Goal: Navigation & Orientation: Find specific page/section

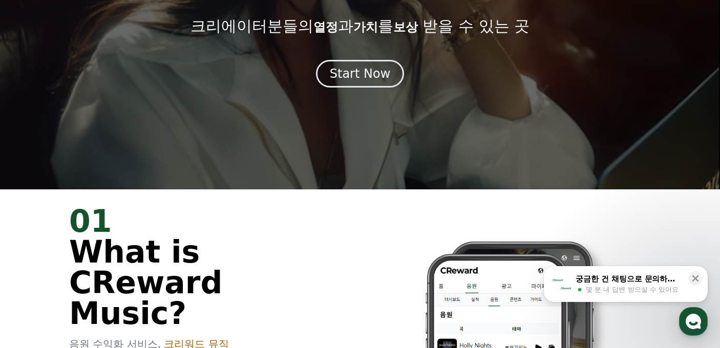
scroll to position [205, 0]
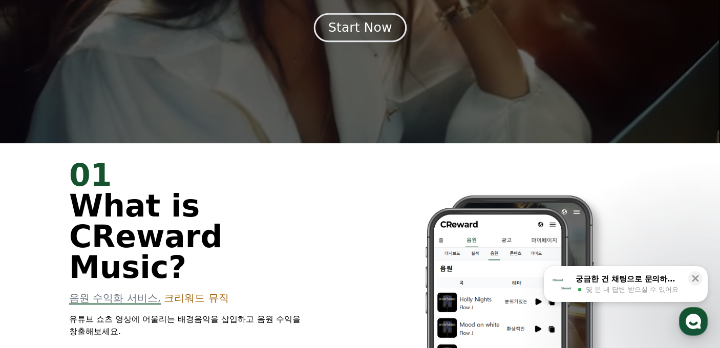
click at [384, 31] on div "Start Now" at bounding box center [360, 27] width 64 height 17
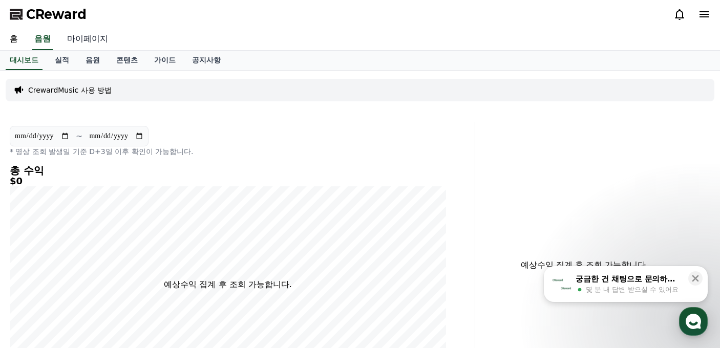
click at [94, 44] on link "마이페이지" at bounding box center [87, 40] width 57 height 22
select select "**********"
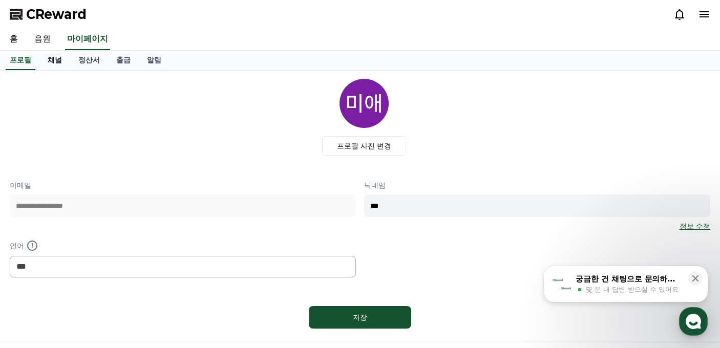
click at [44, 64] on link "채널" at bounding box center [54, 60] width 31 height 19
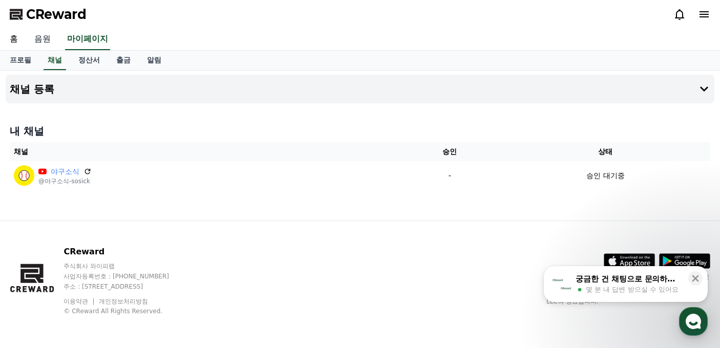
click at [56, 37] on link "음원" at bounding box center [42, 40] width 33 height 22
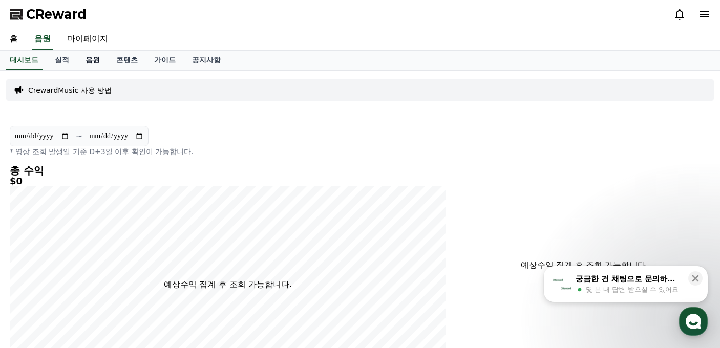
click at [92, 64] on link "음원" at bounding box center [92, 60] width 31 height 19
